Goal: Navigation & Orientation: Go to known website

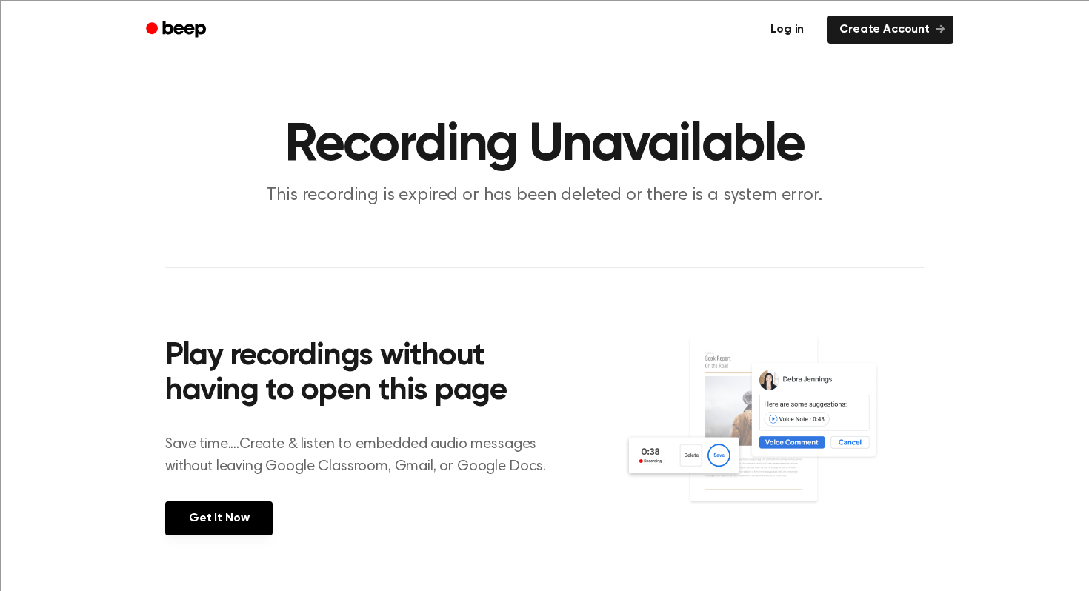
click at [808, 27] on link "Log in" at bounding box center [786, 30] width 63 height 34
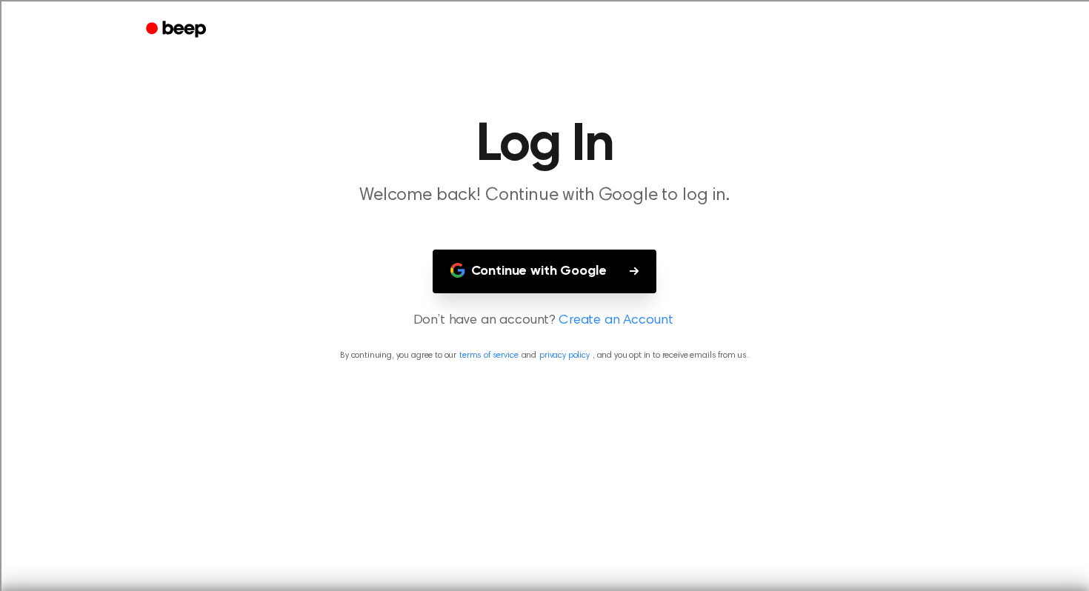
click at [530, 273] on button "Continue with Google" at bounding box center [544, 272] width 224 height 44
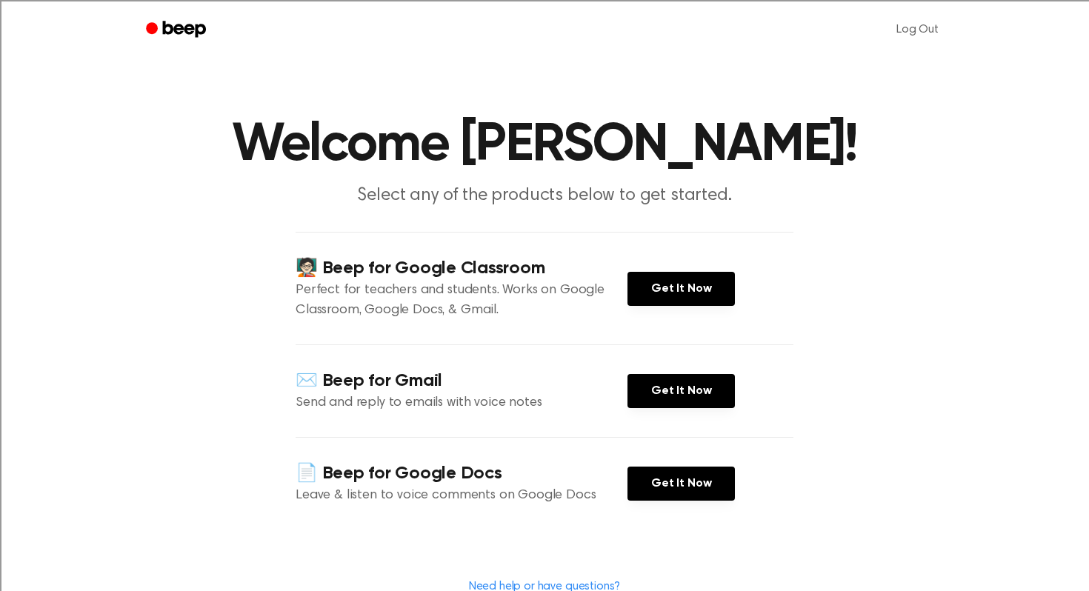
click at [184, 28] on icon "Beep" at bounding box center [184, 29] width 43 height 16
